Goal: Information Seeking & Learning: Learn about a topic

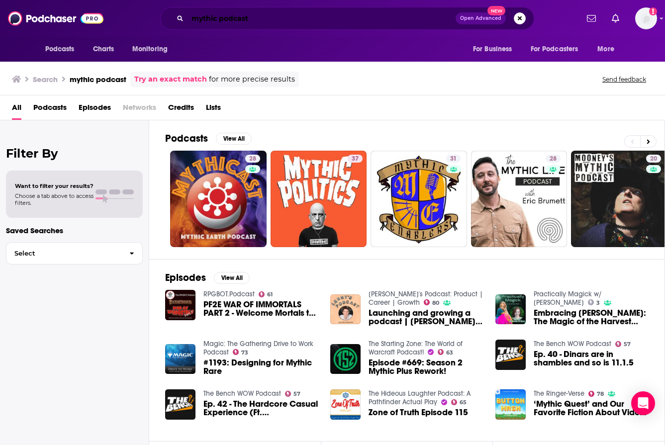
click at [219, 24] on input "mythic podcast" at bounding box center [322, 18] width 268 height 16
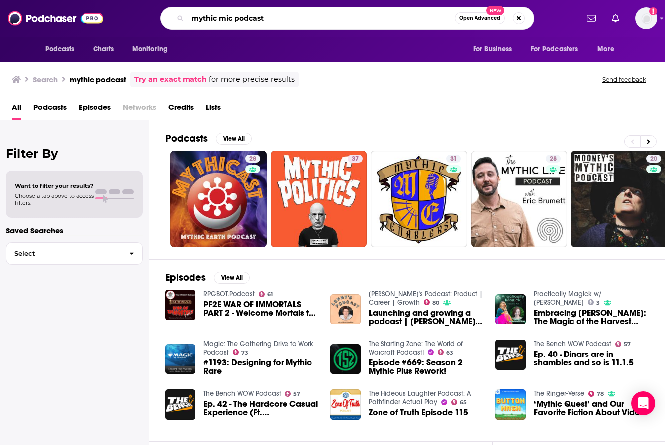
click at [263, 20] on input "mythic mic podcast" at bounding box center [321, 18] width 267 height 16
type input "mythic mic"
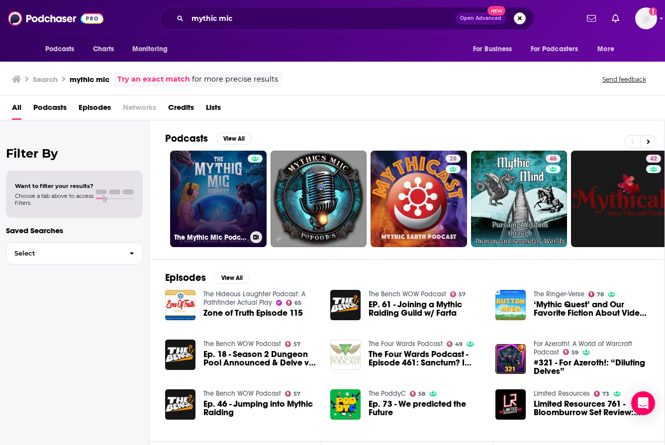
click at [198, 201] on link "The Mythic Mic Podcast" at bounding box center [218, 199] width 97 height 97
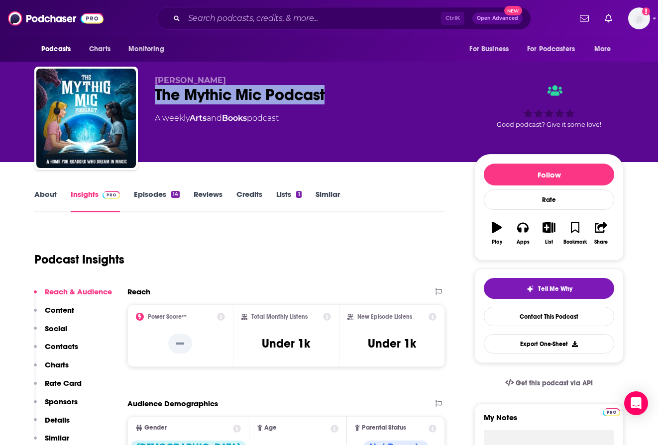
drag, startPoint x: 233, startPoint y: 107, endPoint x: 140, endPoint y: 108, distance: 93.5
click at [140, 108] on div "[PERSON_NAME] The Mythic Mic Podcast A weekly Arts and Books podcast Good podca…" at bounding box center [328, 120] width 589 height 107
copy h2 "The Mythic Mic Podcast"
